Goal: Transaction & Acquisition: Purchase product/service

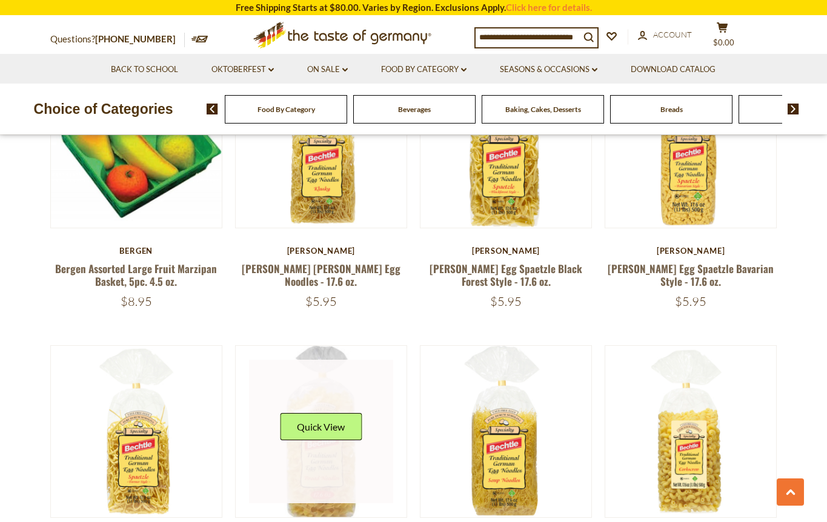
scroll to position [1915, 0]
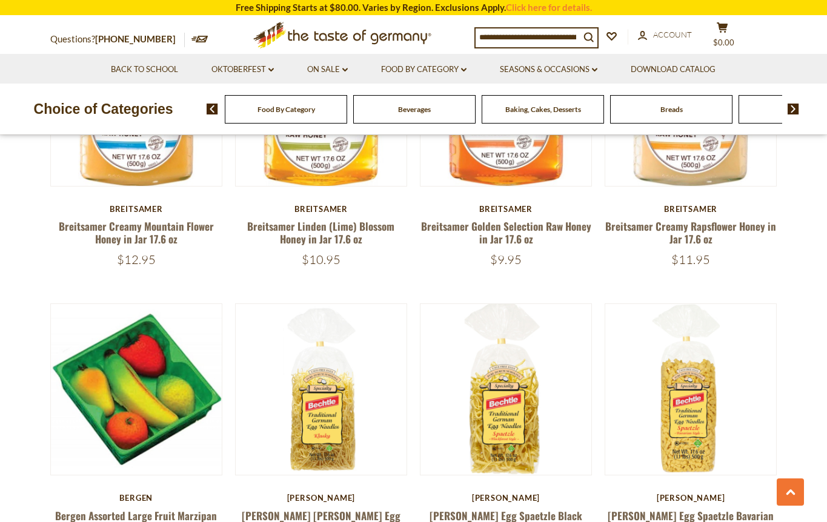
click at [548, 40] on input at bounding box center [527, 36] width 104 height 17
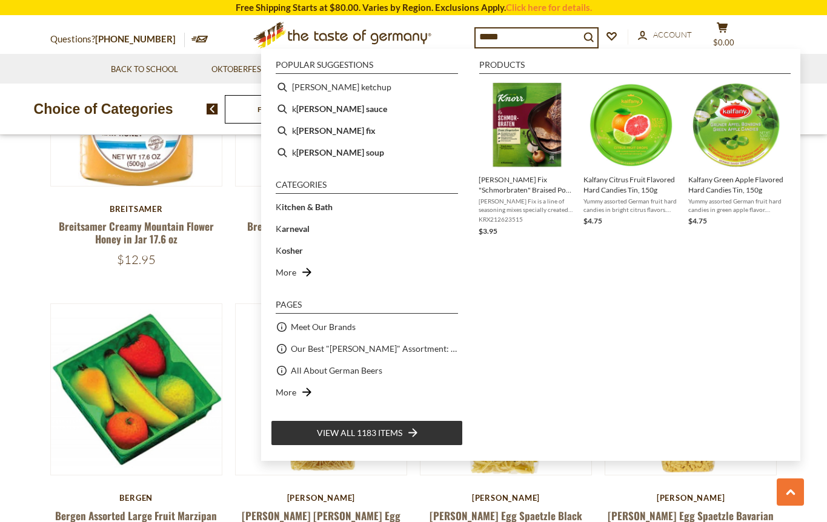
type input "******"
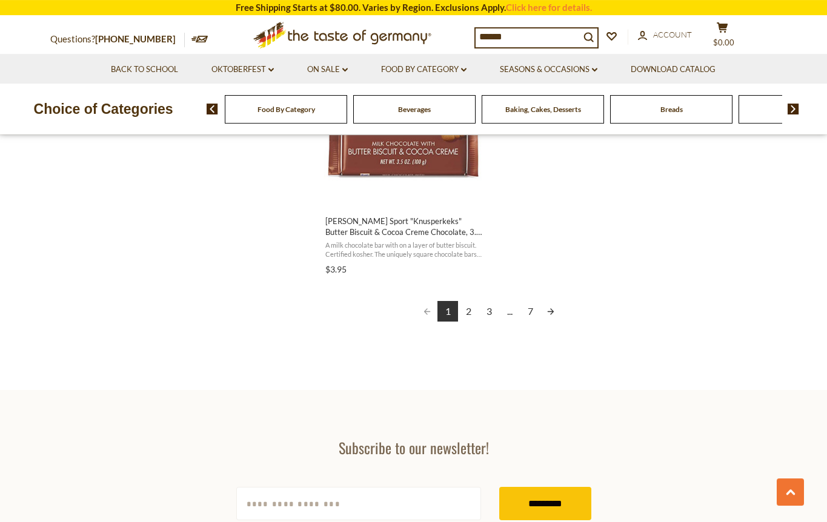
scroll to position [2224, 0]
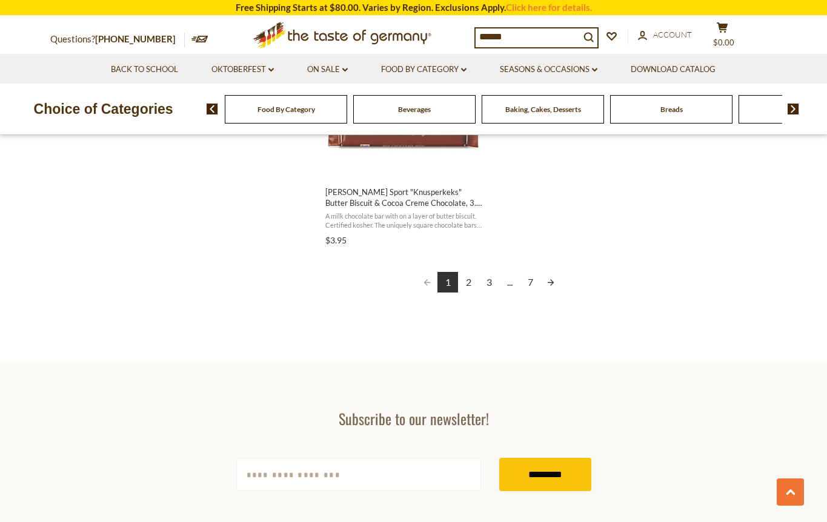
click at [470, 272] on link "2" at bounding box center [468, 282] width 21 height 21
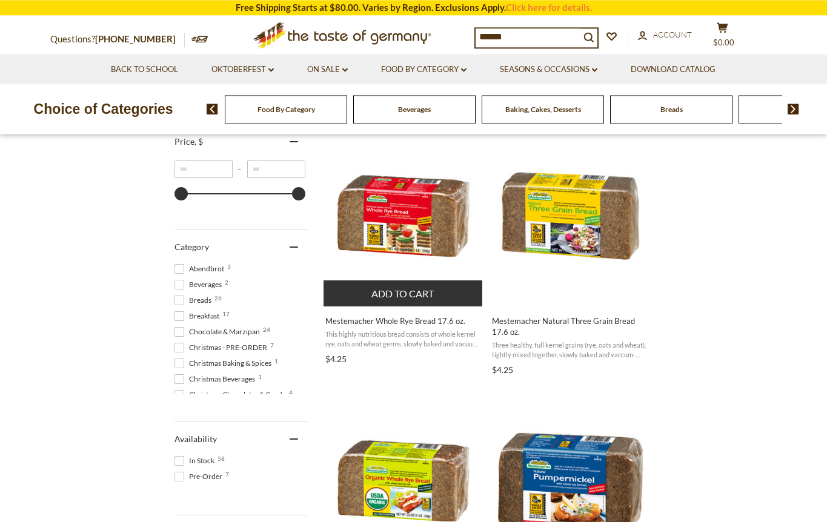
scroll to position [247, 0]
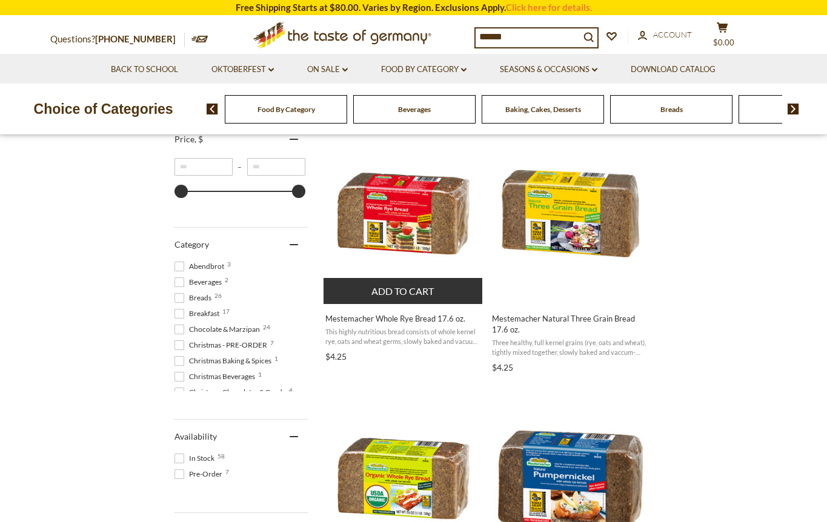
click at [406, 226] on img "Mestemacher Whole Rye Bread 17.6 oz." at bounding box center [403, 213] width 160 height 160
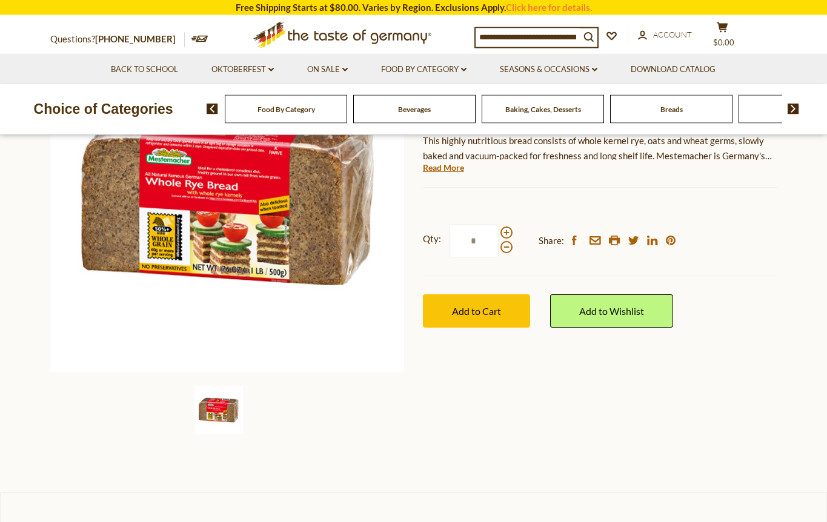
scroll to position [185, 0]
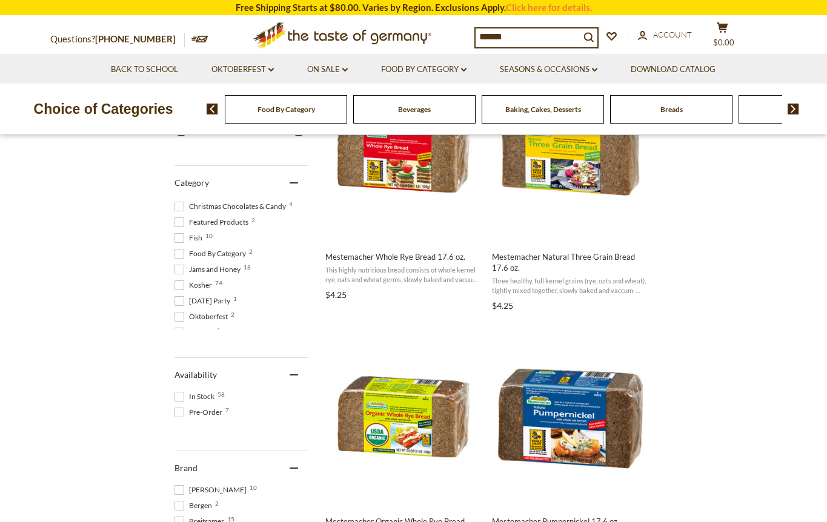
scroll to position [142, 0]
click at [182, 267] on span at bounding box center [179, 267] width 10 height 10
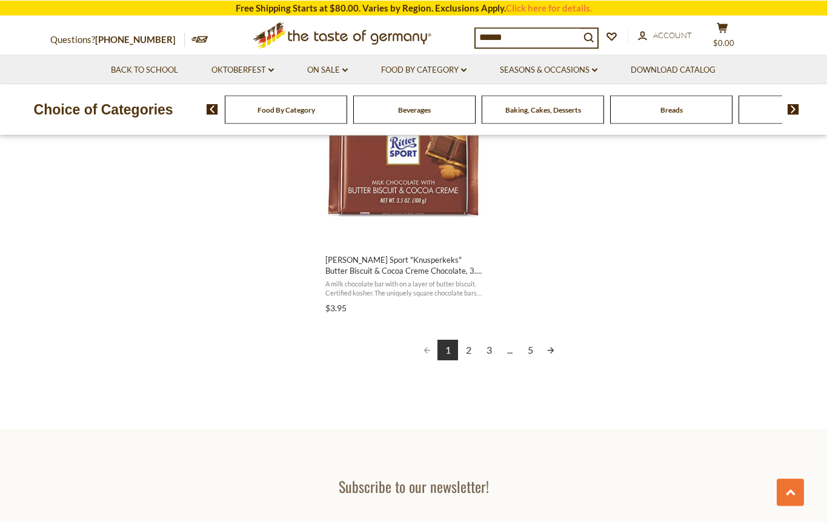
scroll to position [2162, 0]
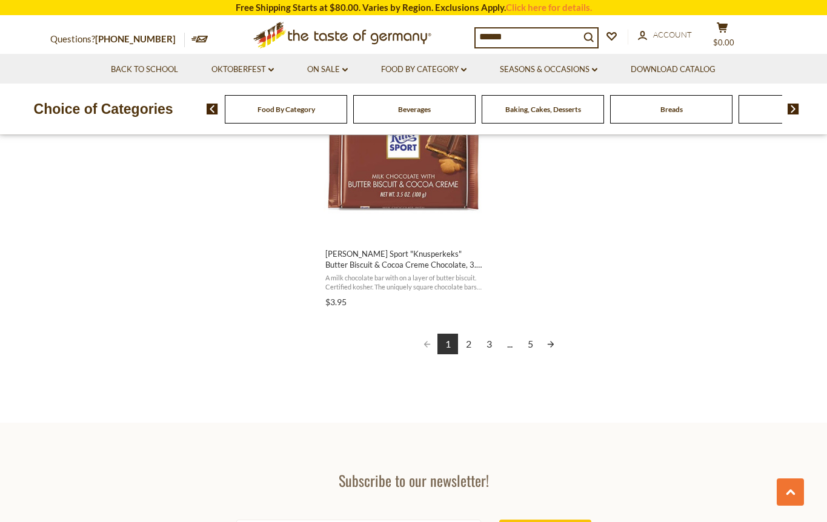
click at [470, 334] on link "2" at bounding box center [468, 344] width 21 height 21
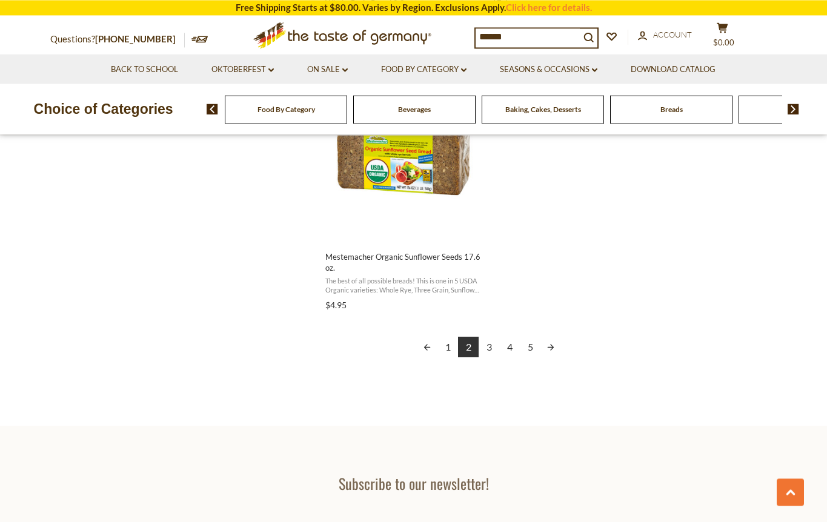
scroll to position [2162, 0]
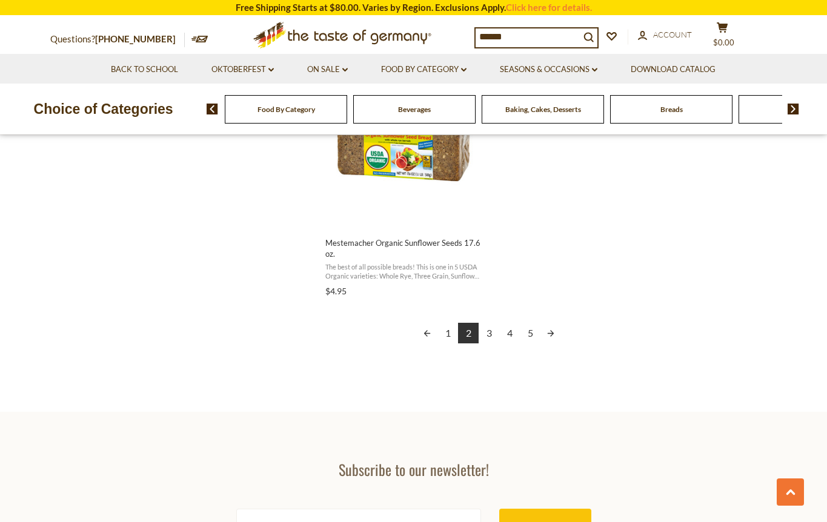
click at [491, 334] on link "3" at bounding box center [488, 333] width 21 height 21
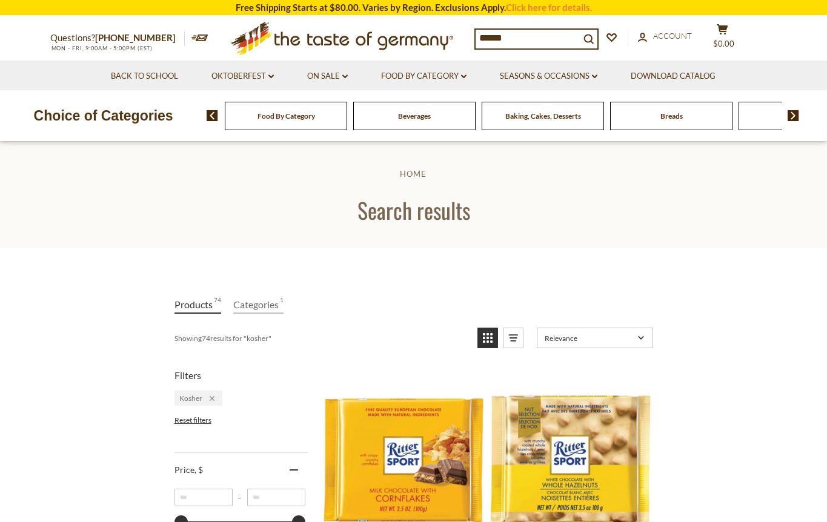
scroll to position [1821, 0]
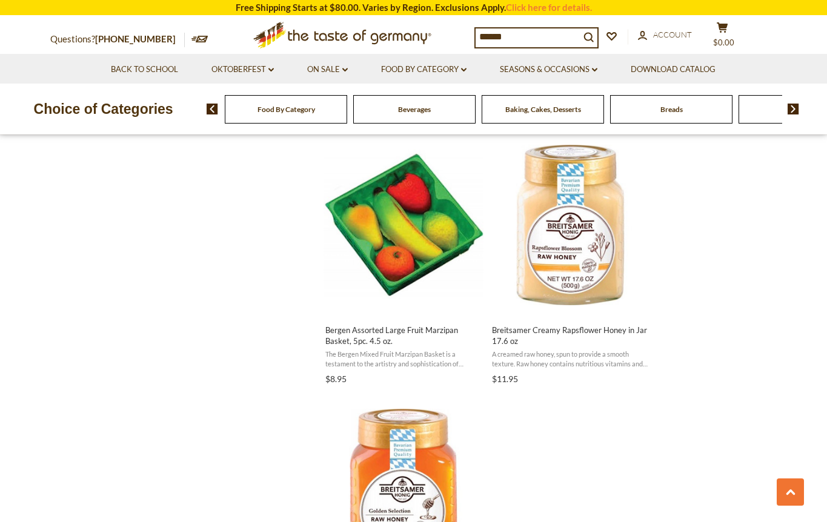
scroll to position [1815, 0]
